Goal: Information Seeking & Learning: Learn about a topic

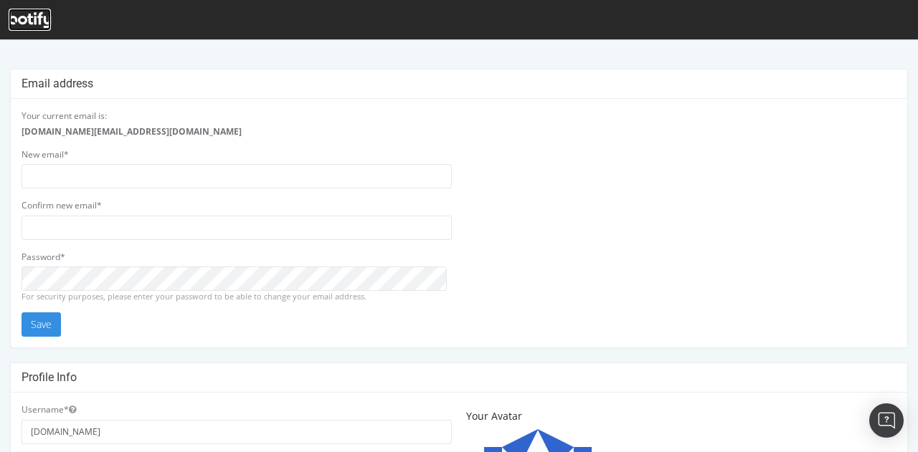
click at [29, 21] on icon at bounding box center [30, 20] width 42 height 16
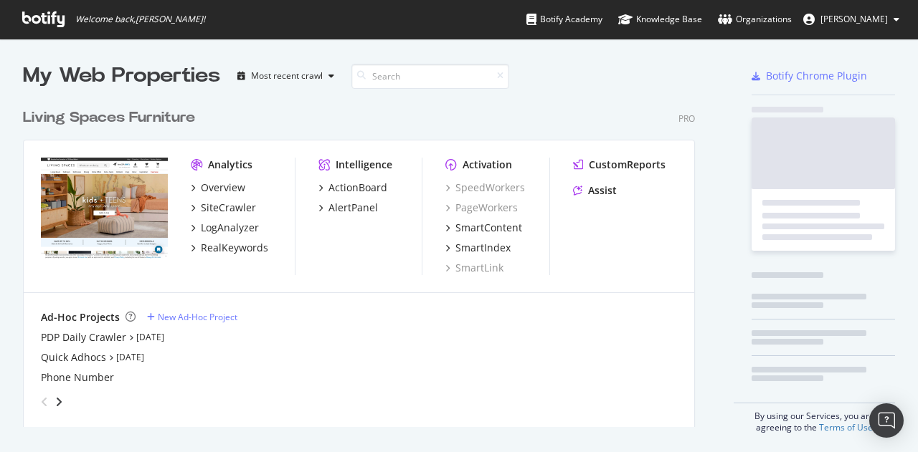
scroll to position [326, 672]
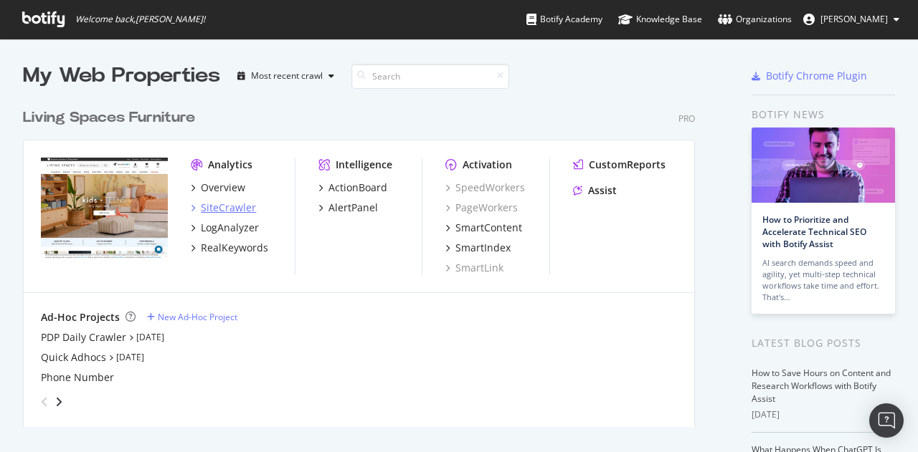
click at [223, 201] on div "SiteCrawler" at bounding box center [228, 208] width 55 height 14
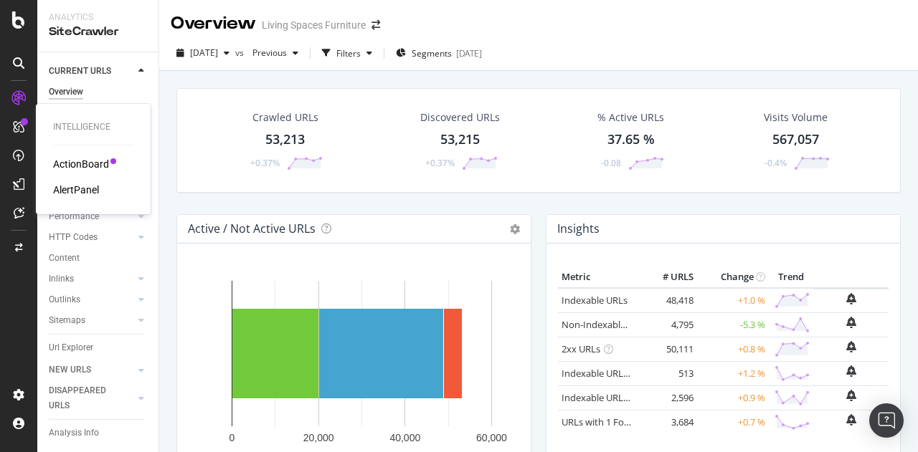
click at [81, 186] on div "AlertPanel" at bounding box center [76, 190] width 46 height 14
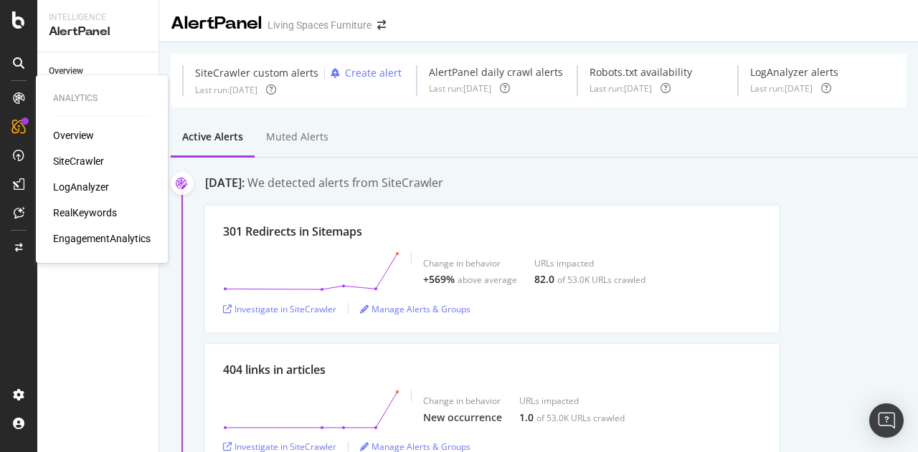
click at [80, 131] on div "Overview" at bounding box center [73, 135] width 41 height 14
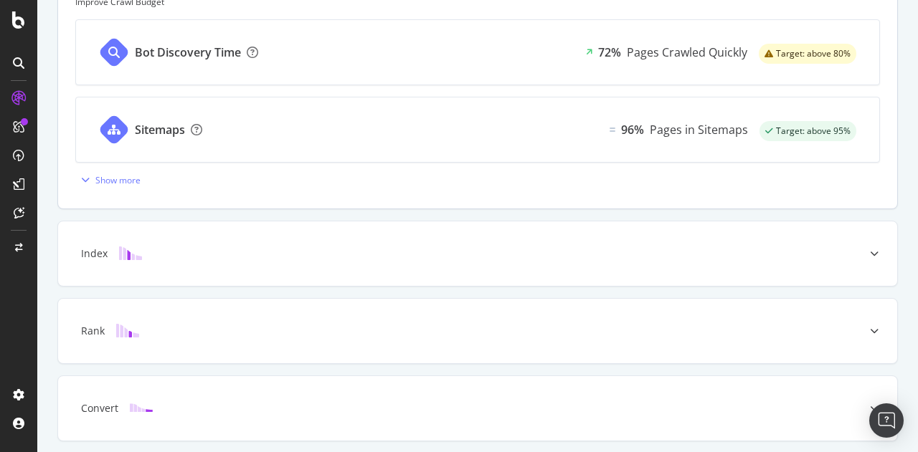
scroll to position [705, 0]
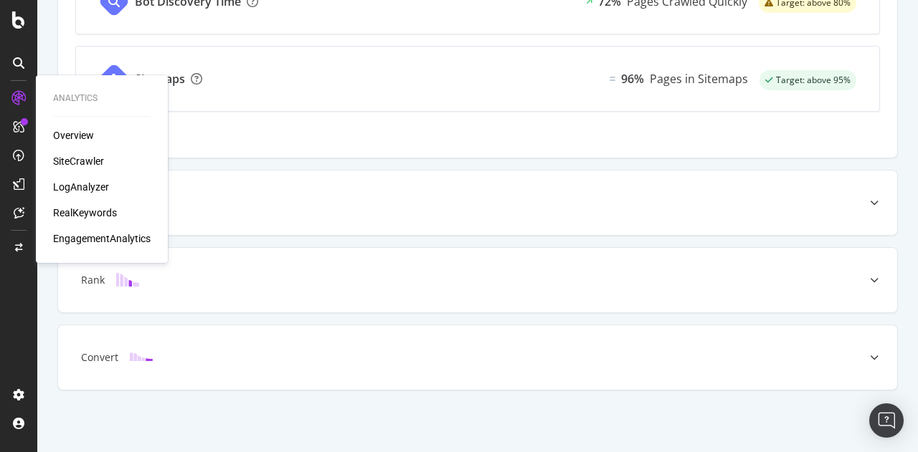
click at [85, 156] on div "SiteCrawler" at bounding box center [78, 161] width 51 height 14
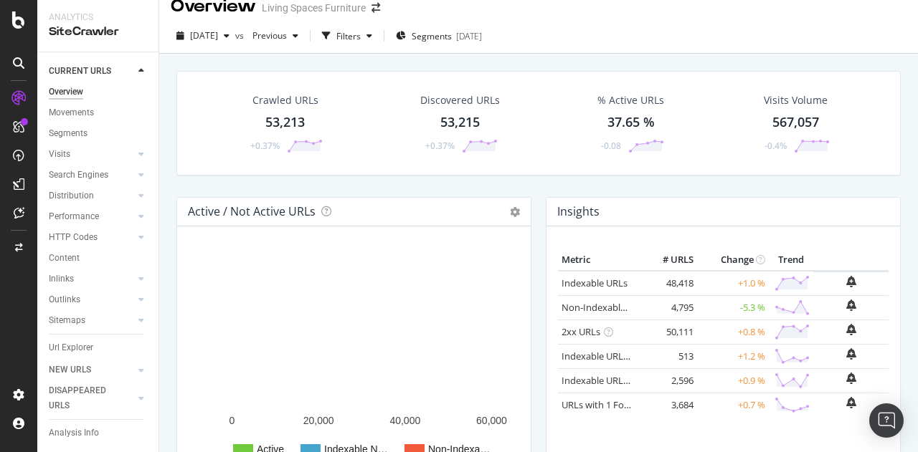
scroll to position [16, 0]
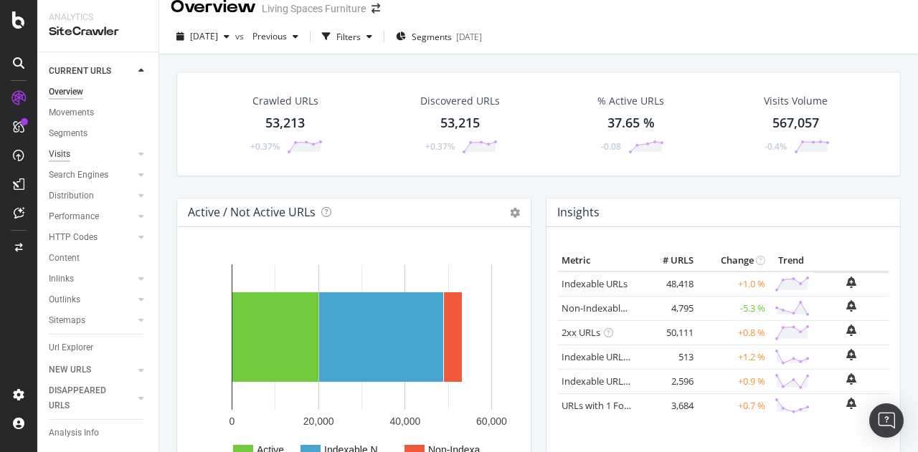
click at [68, 149] on div "Visits" at bounding box center [60, 154] width 22 height 15
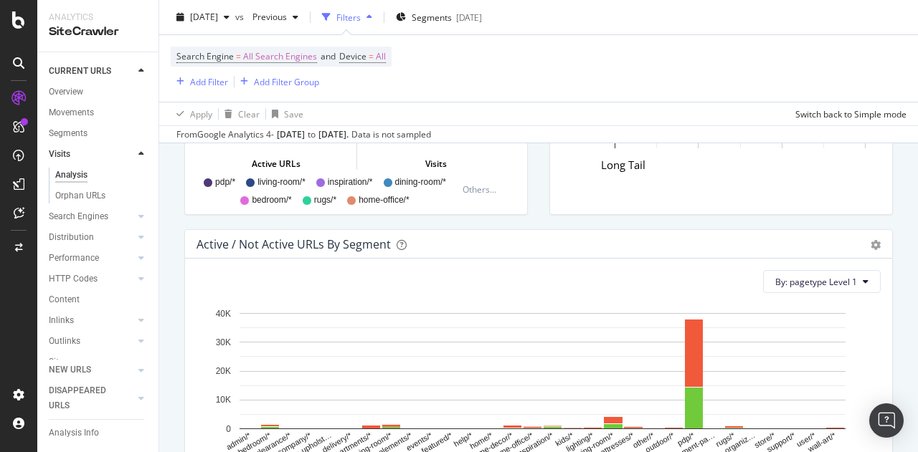
scroll to position [1282, 0]
click at [92, 196] on div "Orphan URLs" at bounding box center [80, 196] width 50 height 15
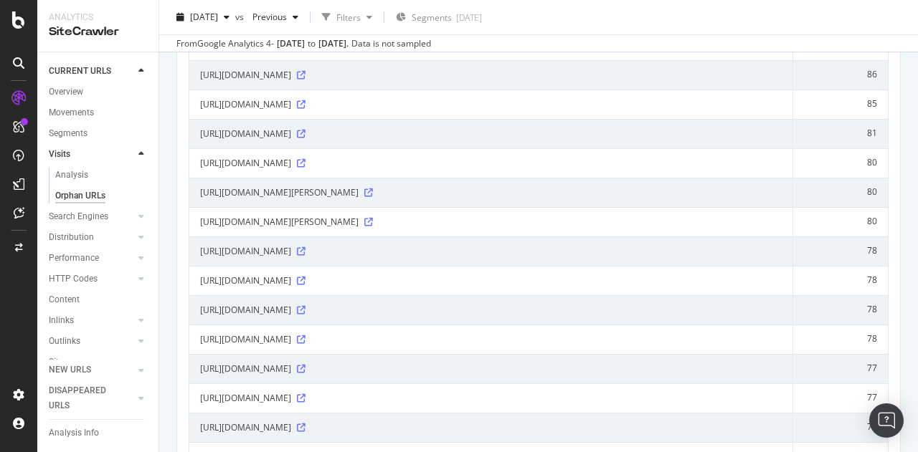
scroll to position [2762, 0]
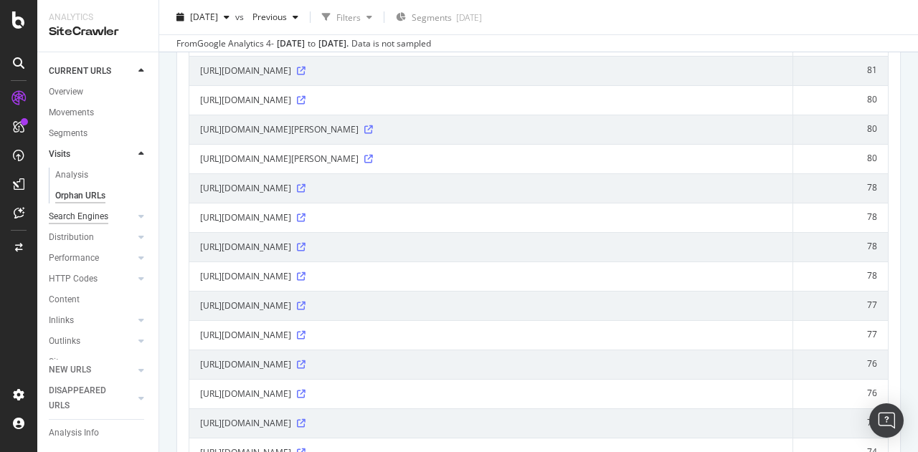
click at [90, 220] on div "Search Engines" at bounding box center [79, 216] width 60 height 15
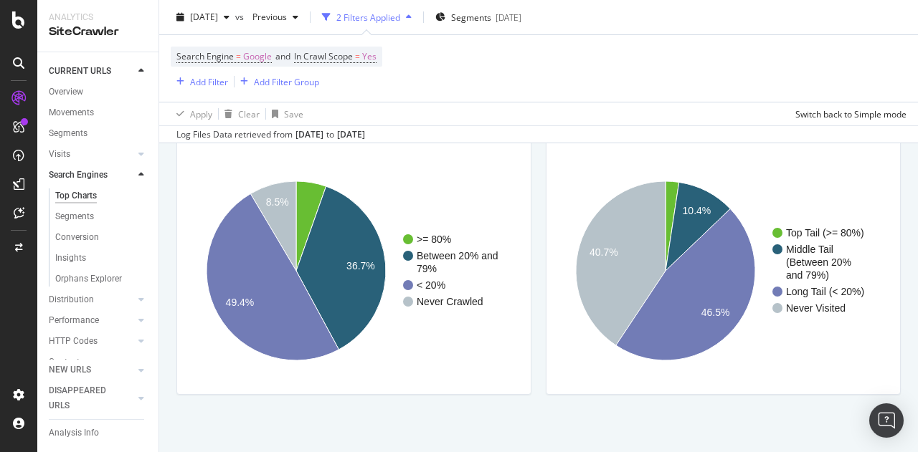
scroll to position [1815, 0]
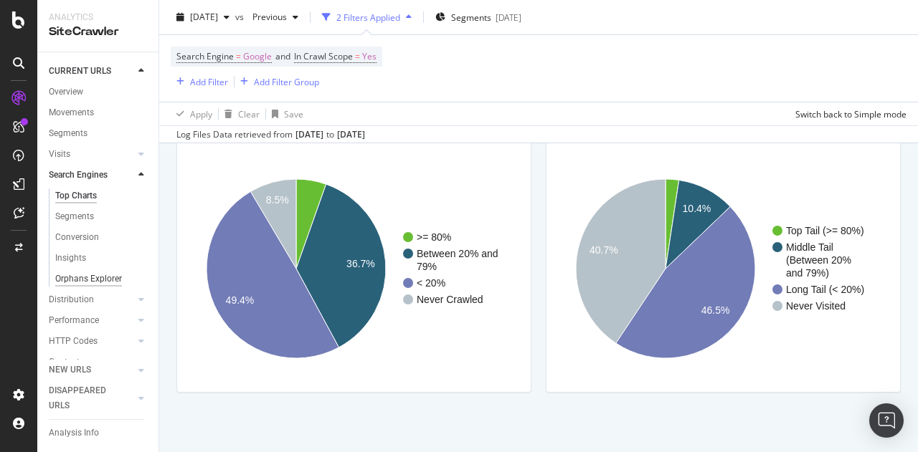
drag, startPoint x: 85, startPoint y: 217, endPoint x: 97, endPoint y: 275, distance: 58.6
click at [85, 217] on div "Segments" at bounding box center [74, 216] width 39 height 15
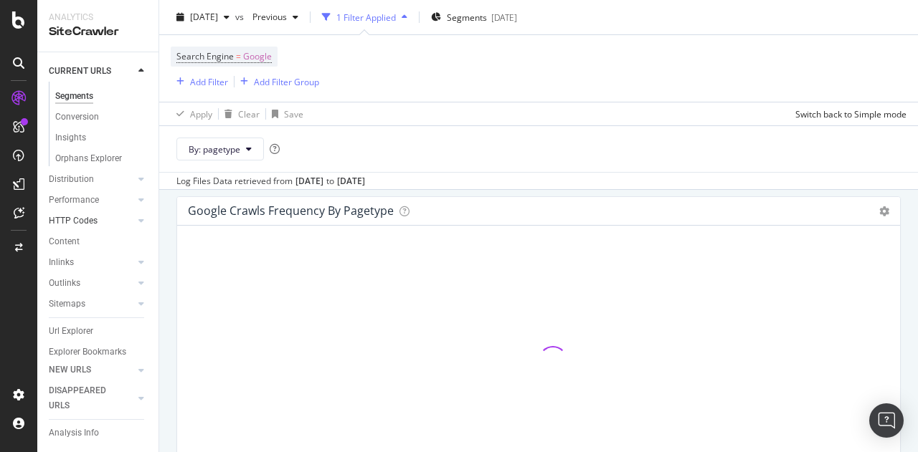
scroll to position [147, 0]
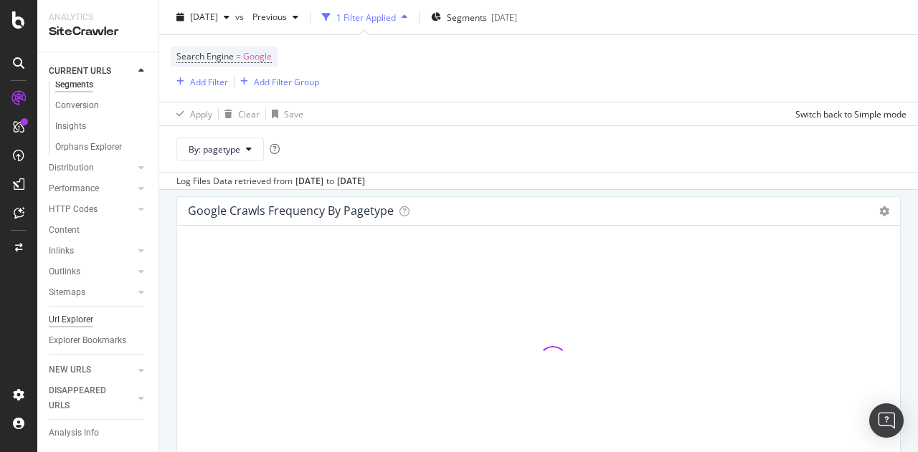
click at [80, 313] on div "Url Explorer" at bounding box center [71, 320] width 44 height 15
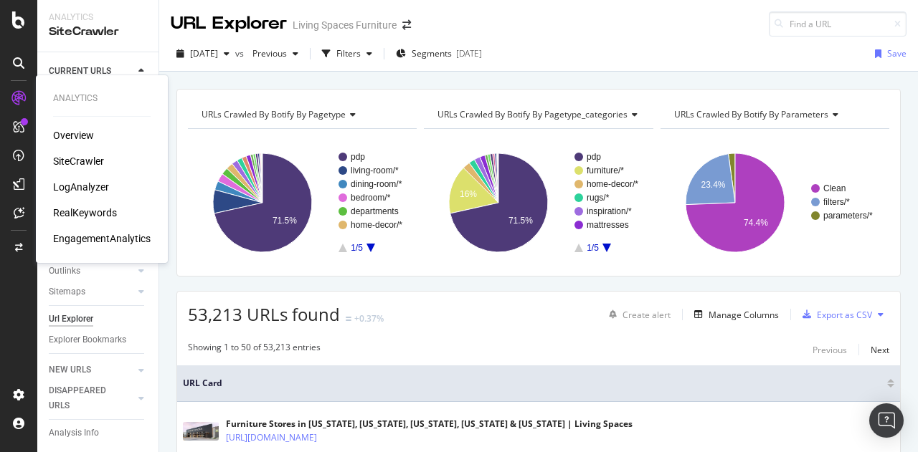
click at [102, 186] on div "LogAnalyzer" at bounding box center [81, 187] width 56 height 14
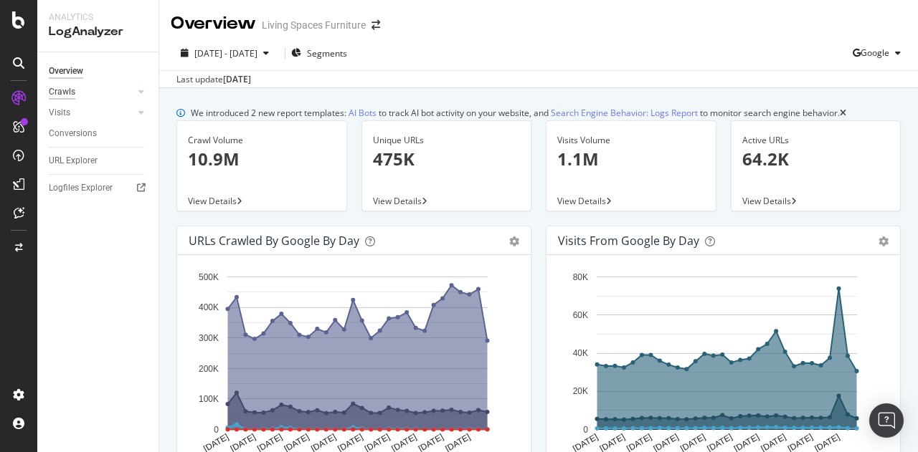
click at [65, 95] on div "Crawls" at bounding box center [62, 92] width 27 height 15
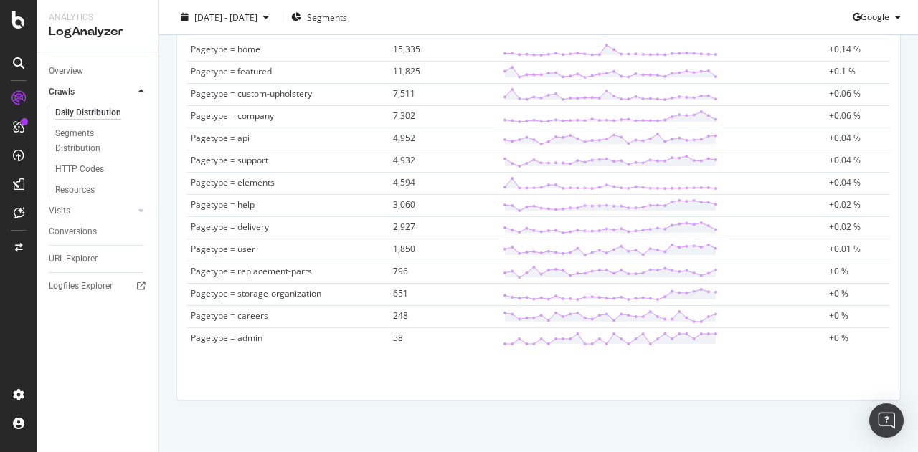
scroll to position [940, 0]
